Goal: Find specific page/section: Find specific page/section

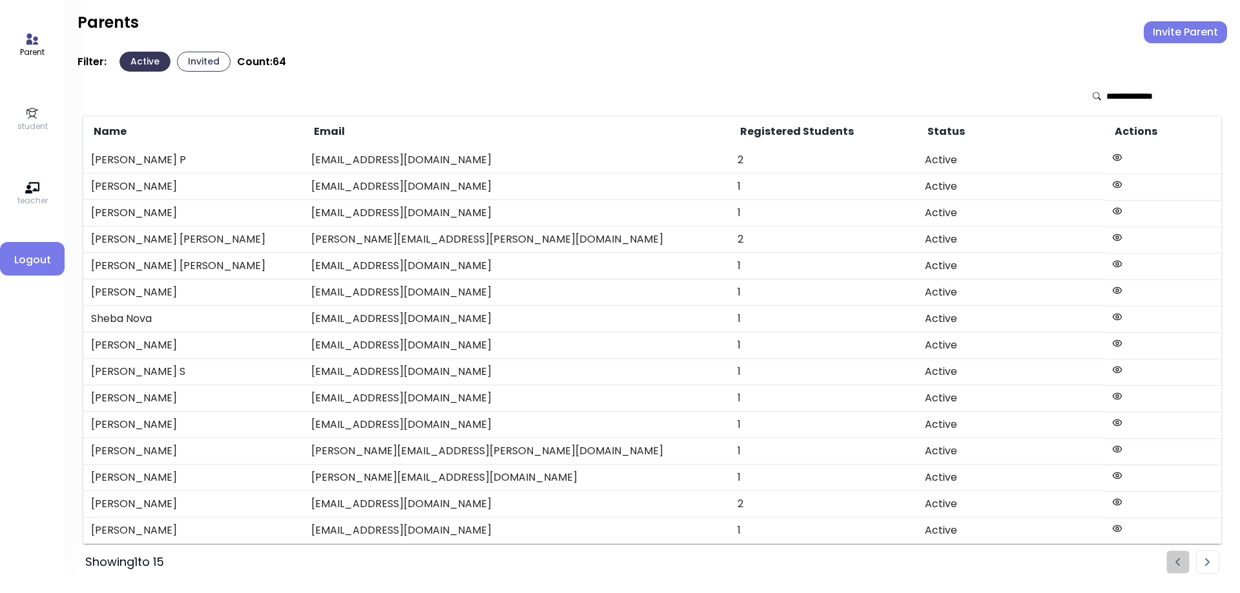
click at [30, 118] on icon at bounding box center [32, 114] width 14 height 14
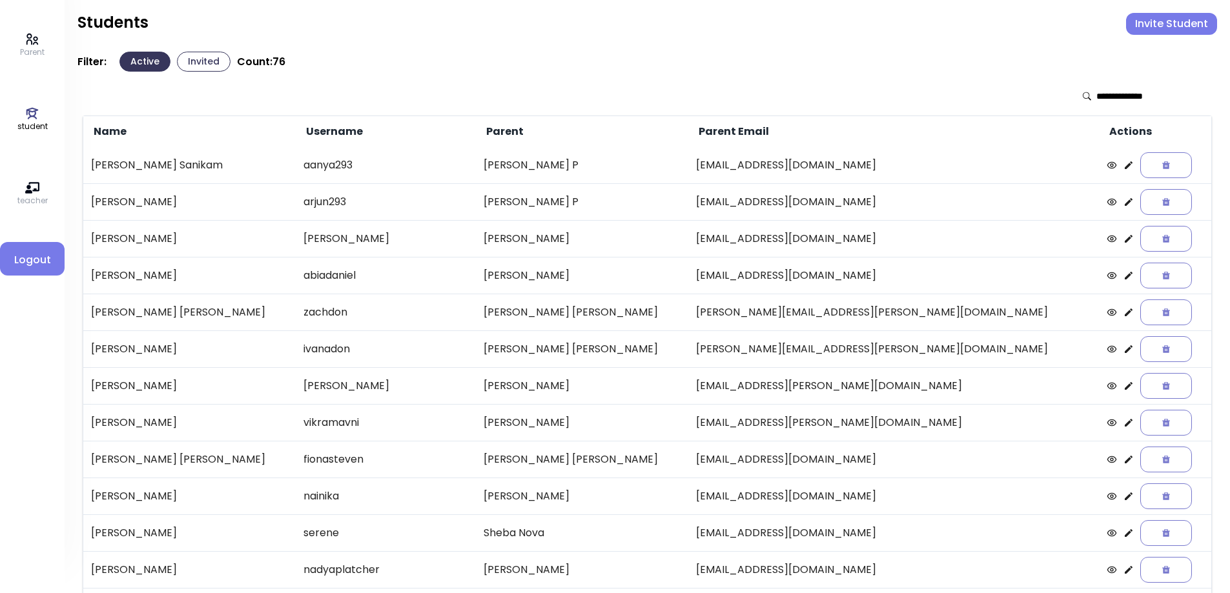
click at [212, 64] on button "Invited" at bounding box center [204, 62] width 54 height 20
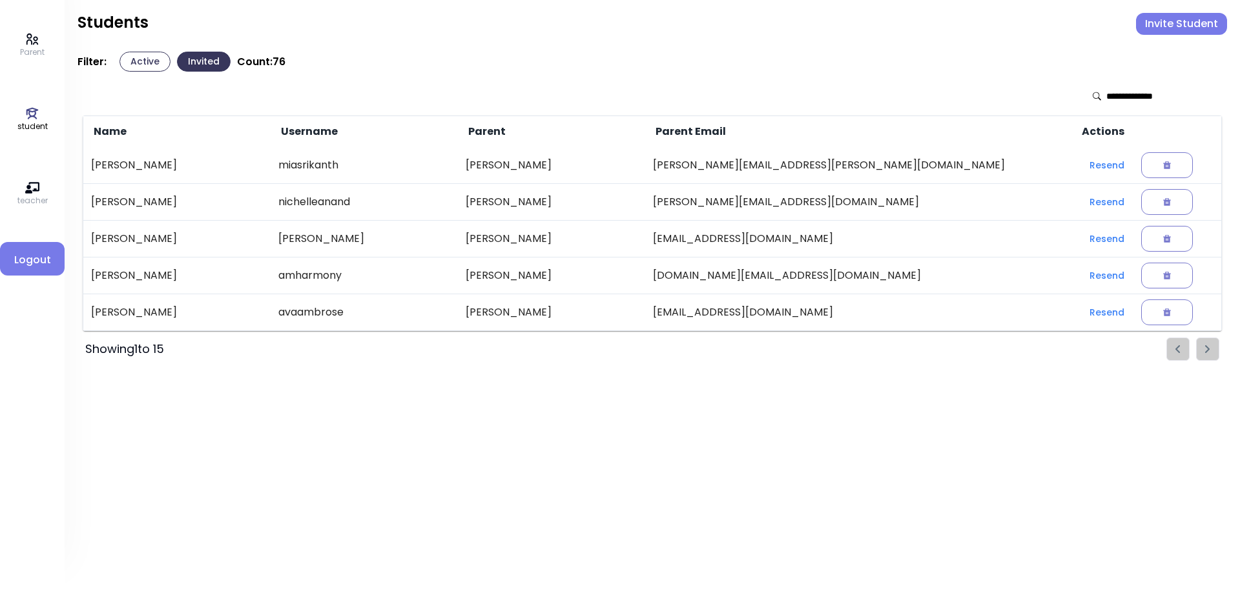
click at [30, 39] on icon at bounding box center [32, 39] width 14 height 14
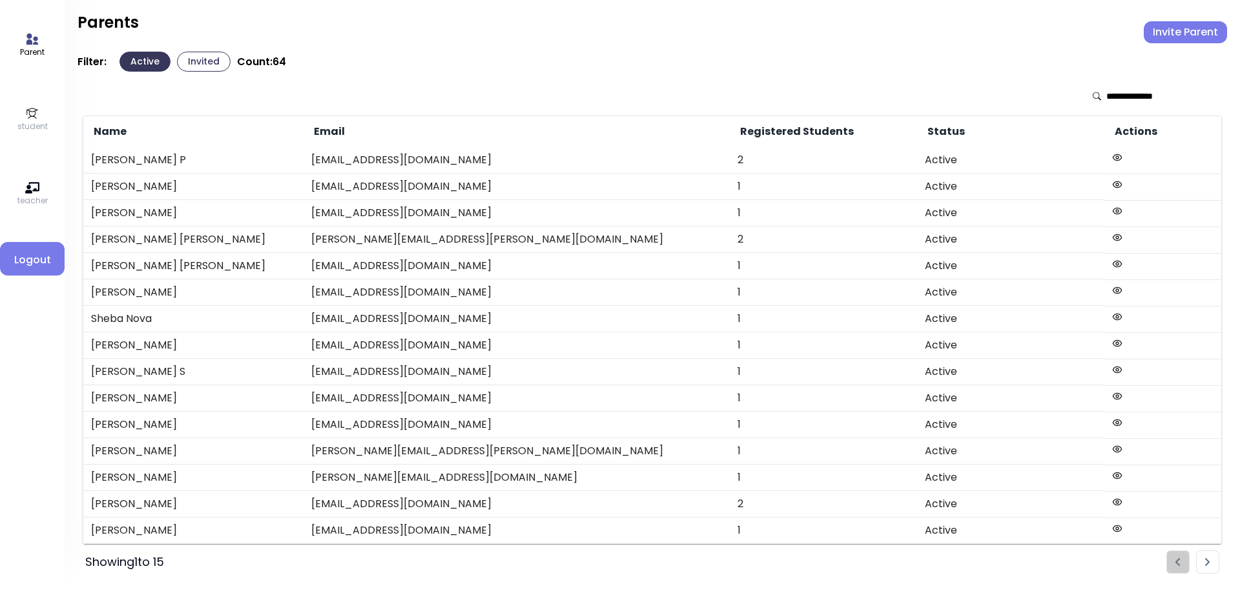
click at [205, 56] on button "Invited" at bounding box center [204, 62] width 54 height 20
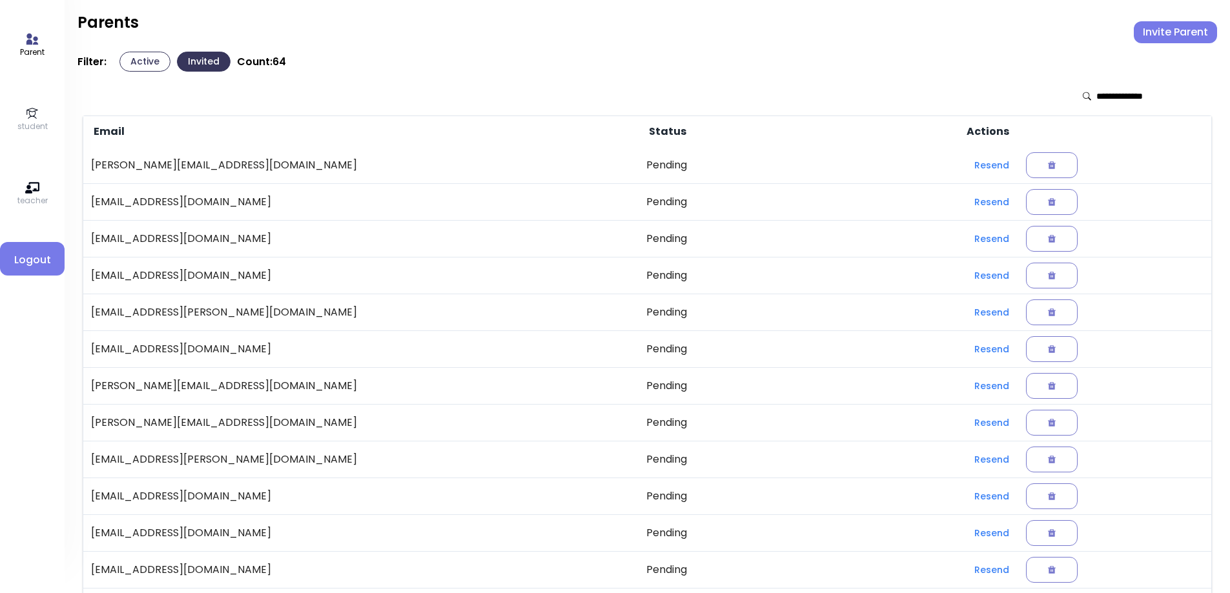
click at [43, 117] on link "student" at bounding box center [32, 120] width 30 height 26
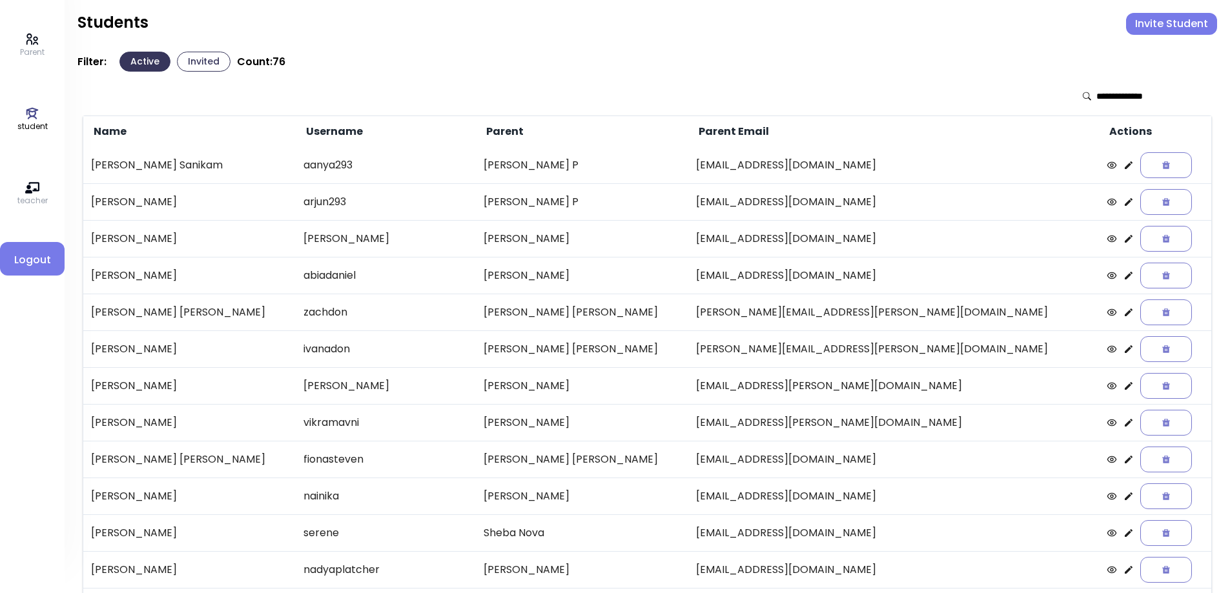
click at [1124, 348] on icon at bounding box center [1129, 349] width 10 height 10
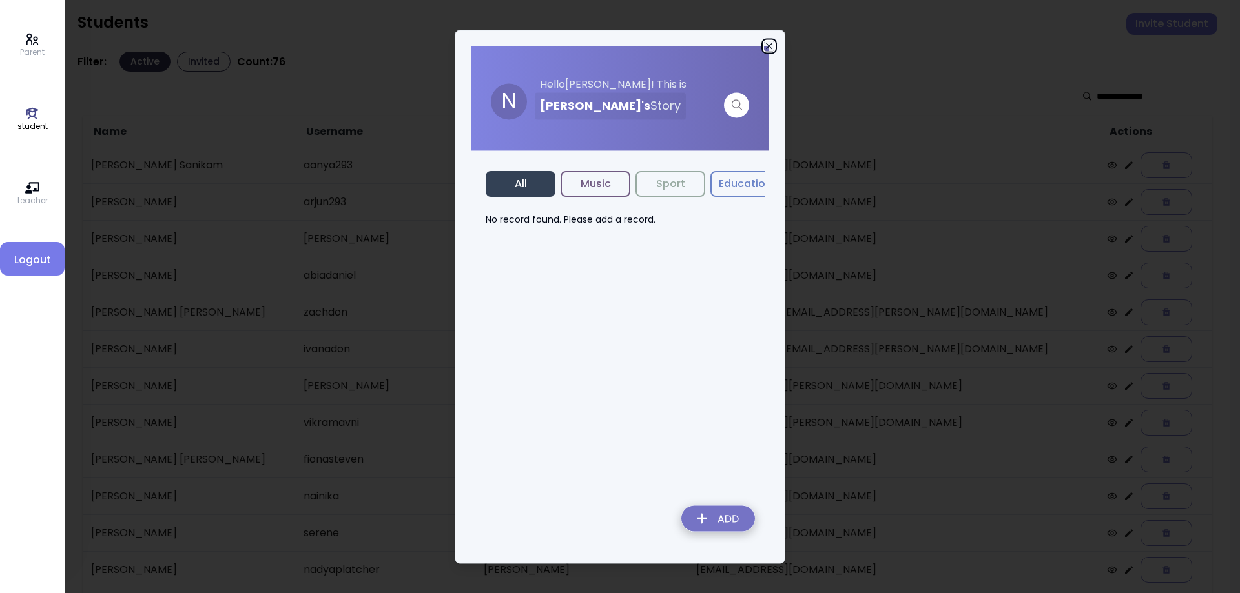
click at [766, 46] on icon "button" at bounding box center [769, 46] width 10 height 10
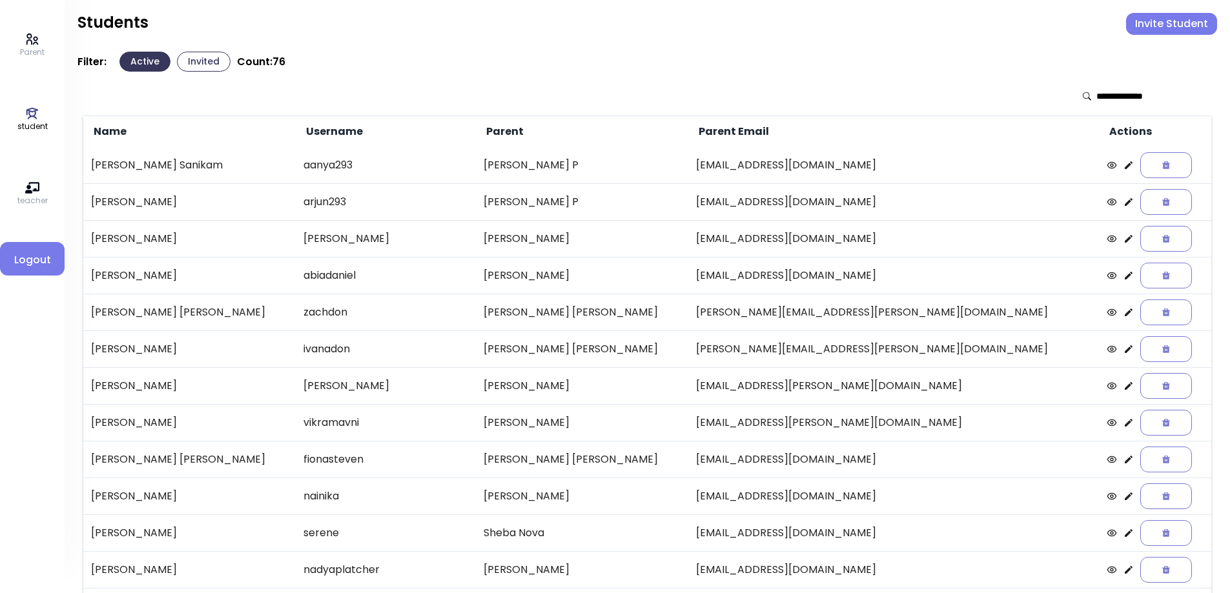
click at [1125, 242] on icon at bounding box center [1129, 239] width 8 height 8
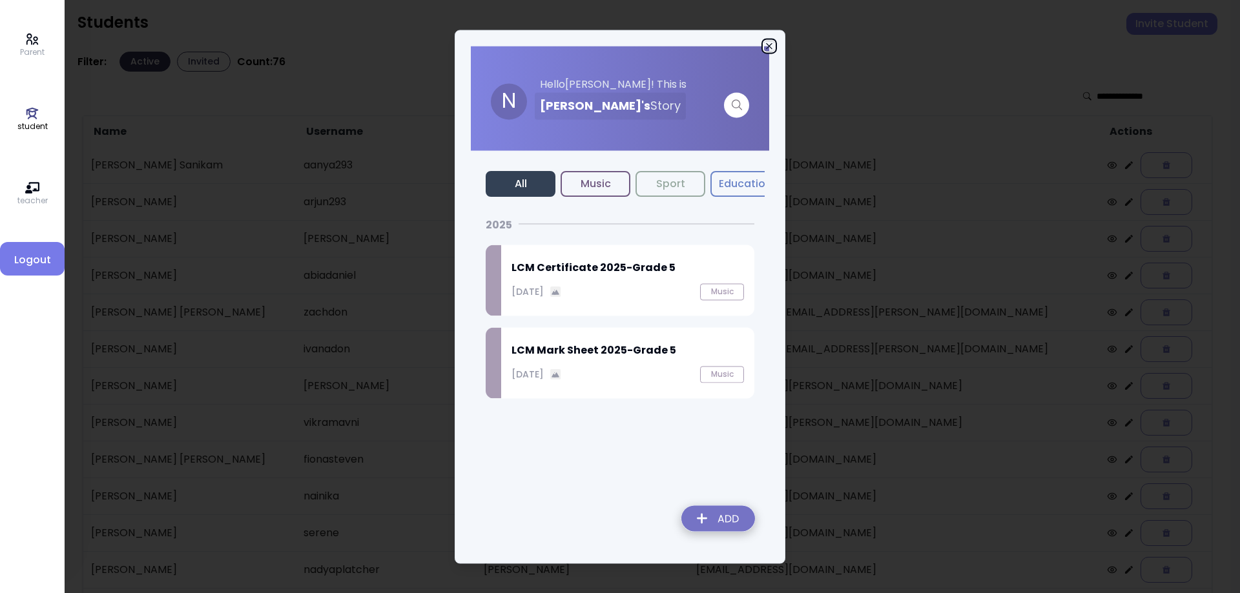
click at [769, 46] on icon "button" at bounding box center [769, 46] width 6 height 6
